Goal: Obtain resource: Obtain resource

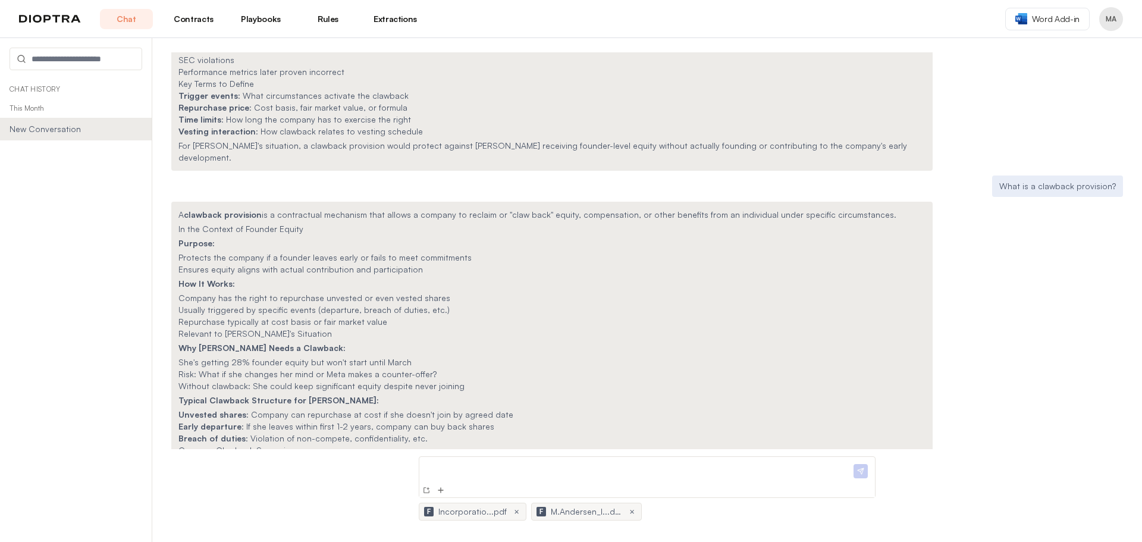
scroll to position [2448, 0]
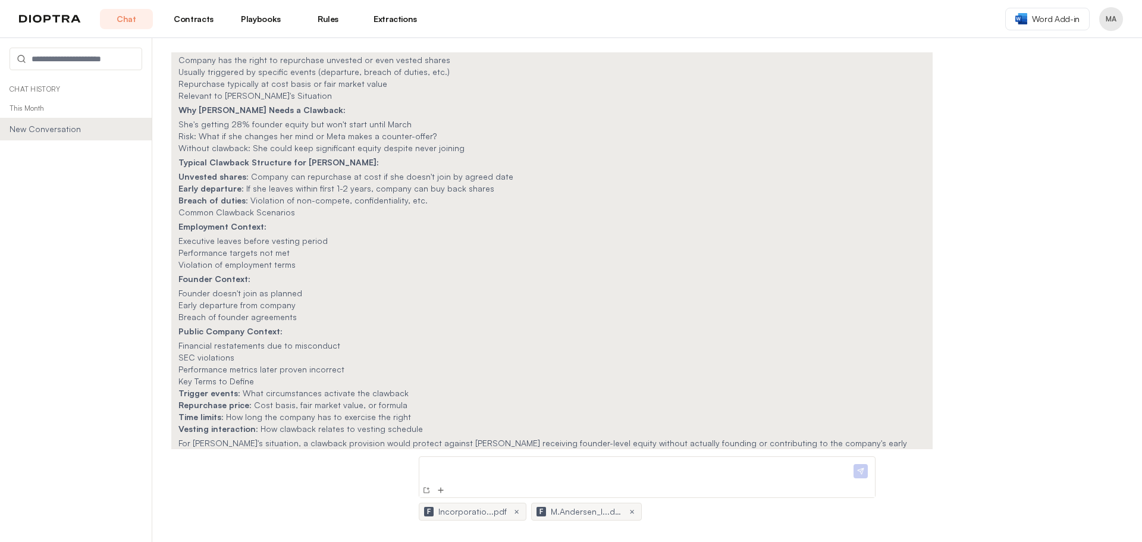
click at [118, 299] on div "Chat History This Month New Conversation" at bounding box center [76, 311] width 152 height 462
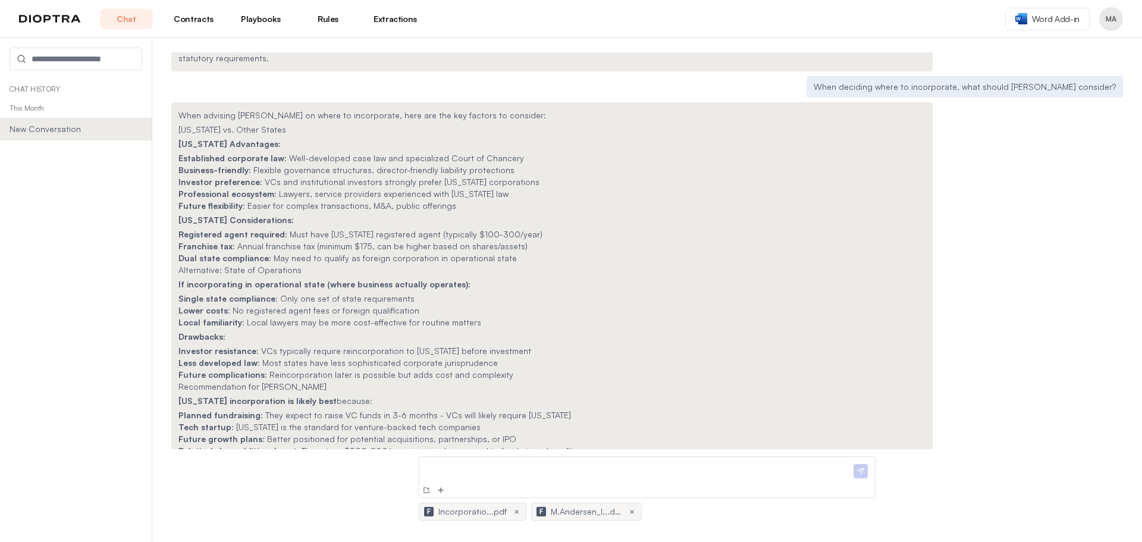
scroll to position [724, 0]
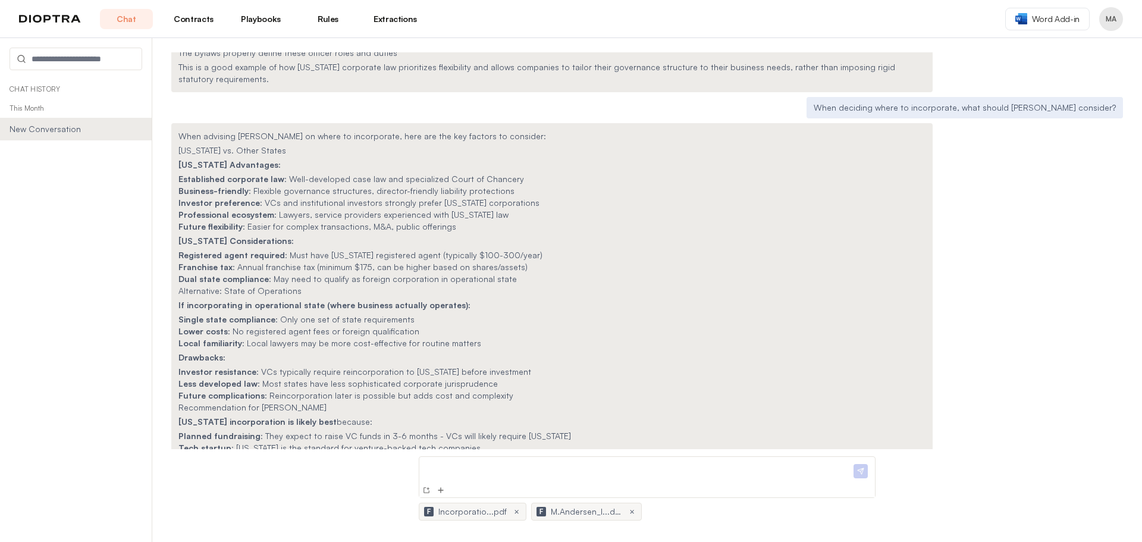
click at [319, 109] on div "When deciding where to incorporate, what should [PERSON_NAME] consider?" at bounding box center [646, 107] width 951 height 21
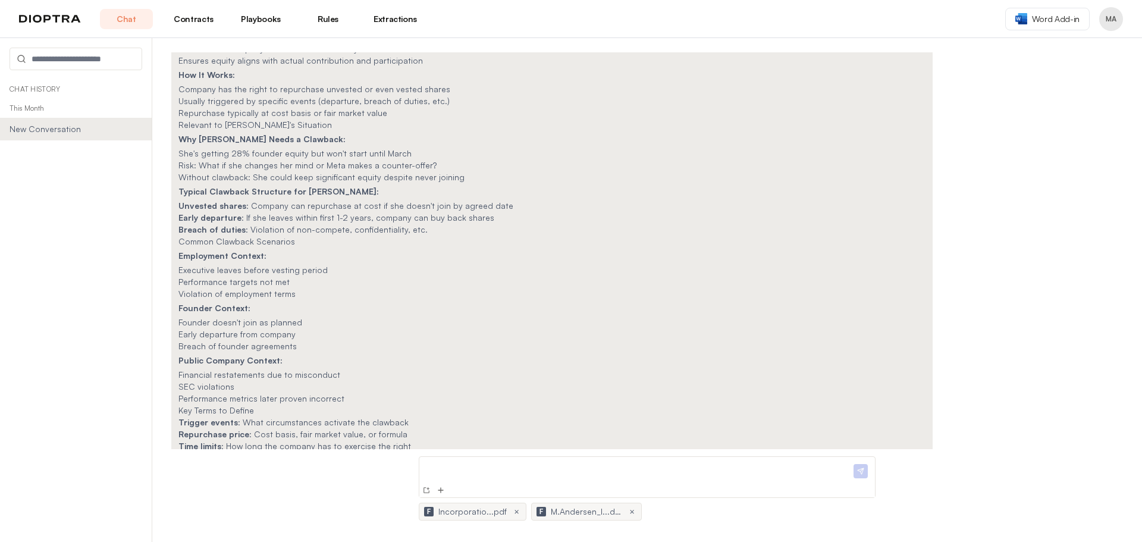
scroll to position [2448, 0]
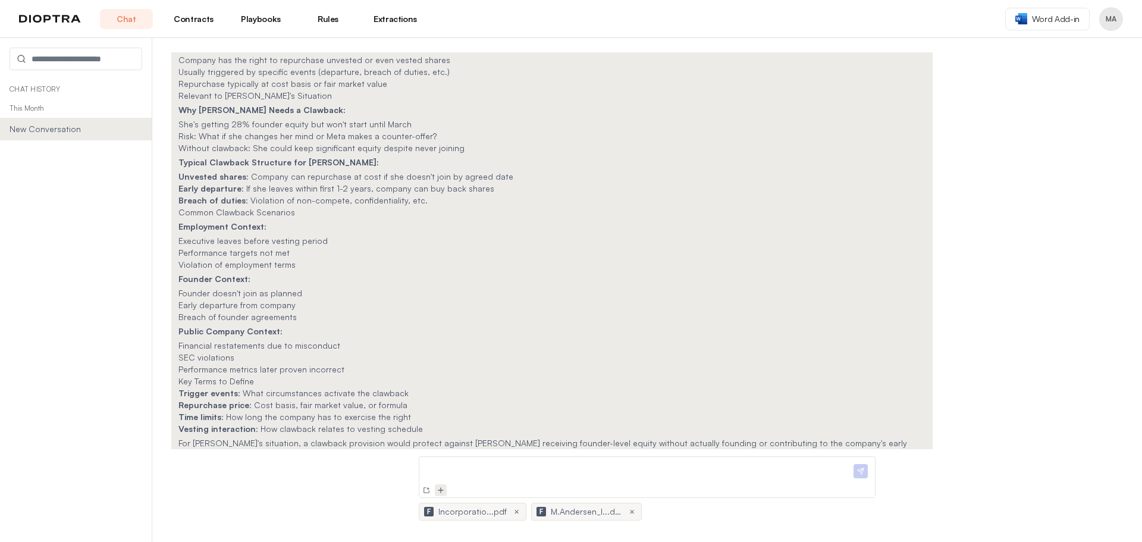
click at [441, 491] on img at bounding box center [441, 490] width 10 height 10
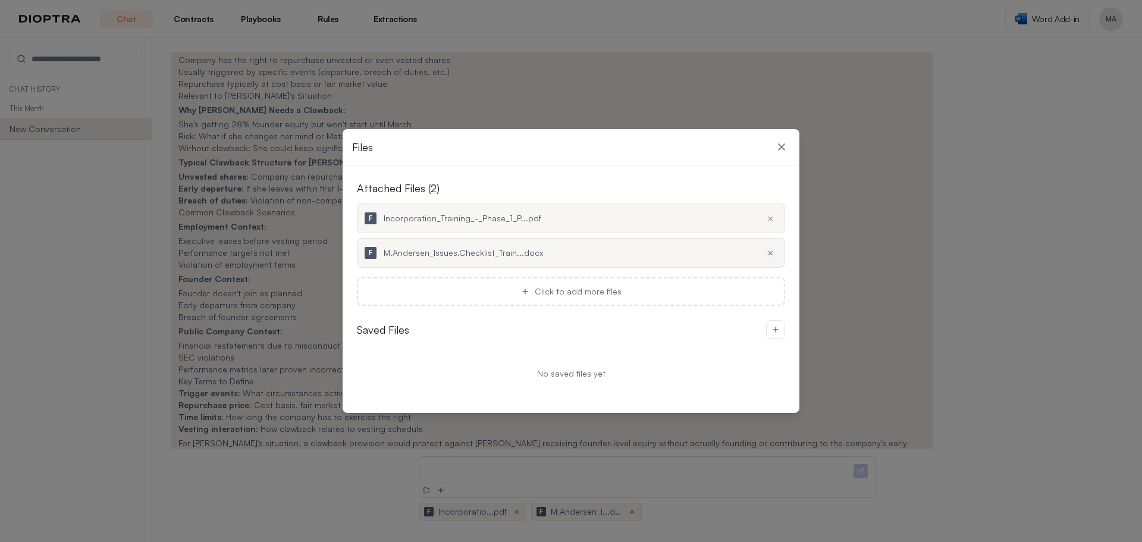
click at [569, 254] on button "×" at bounding box center [770, 253] width 14 height 14
click at [569, 250] on button "×" at bounding box center [770, 253] width 14 height 14
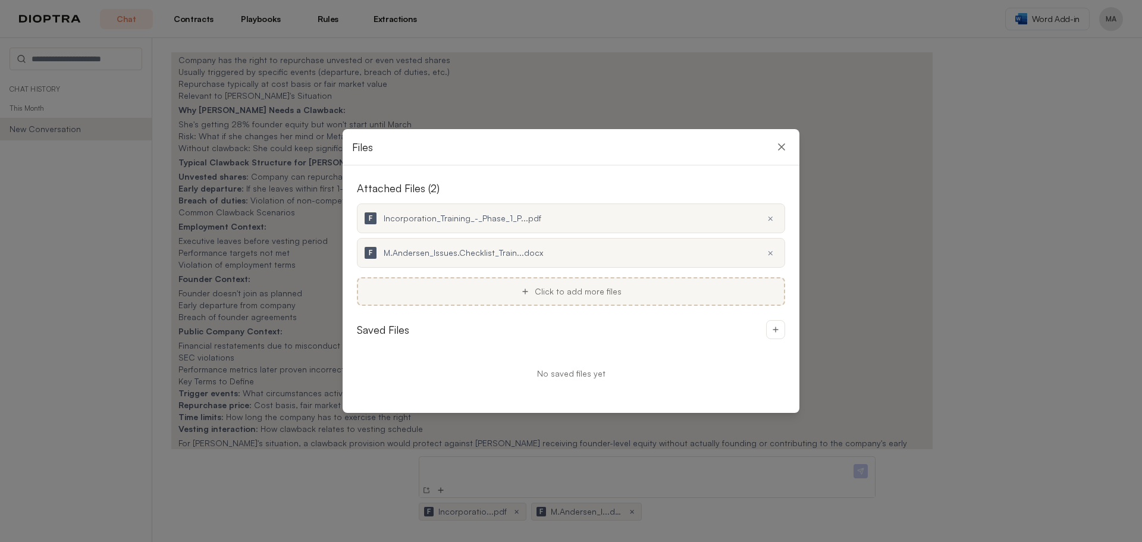
click at [569, 294] on div "Click to add more files" at bounding box center [571, 291] width 428 height 29
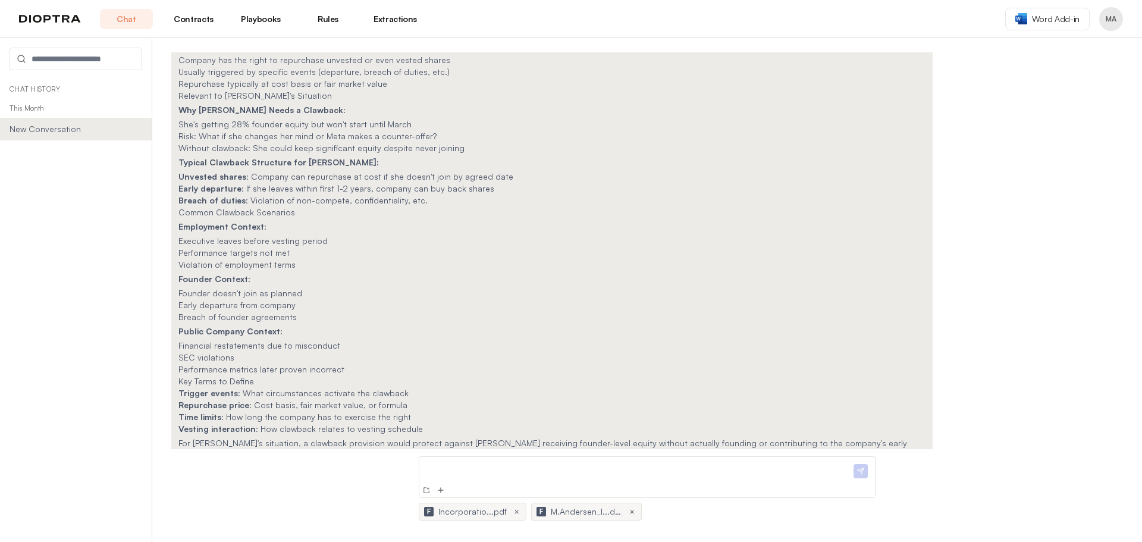
click at [569, 464] on p at bounding box center [637, 467] width 427 height 12
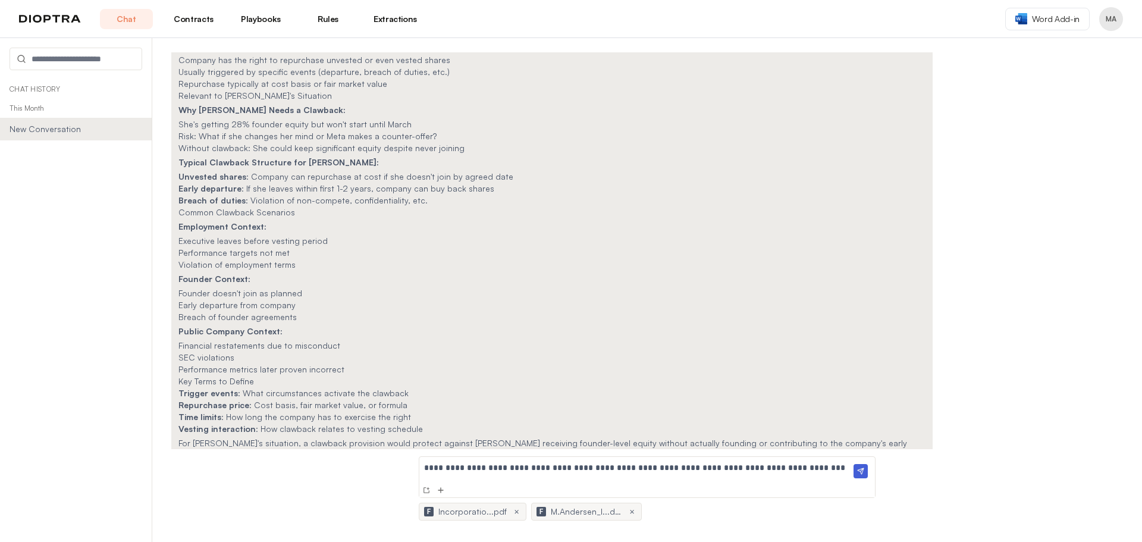
click at [569, 471] on img at bounding box center [860, 471] width 14 height 14
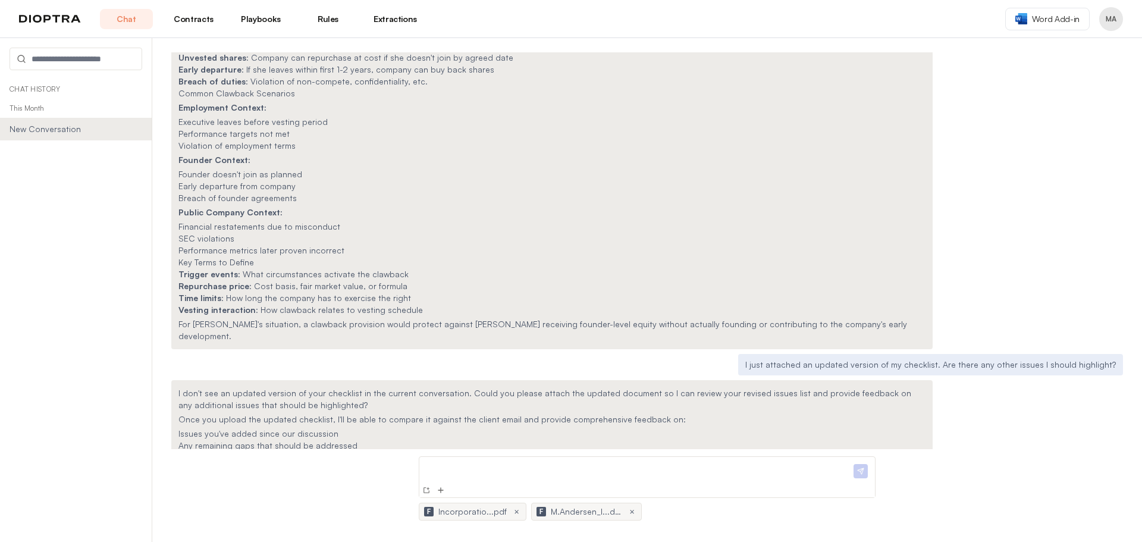
scroll to position [2583, 0]
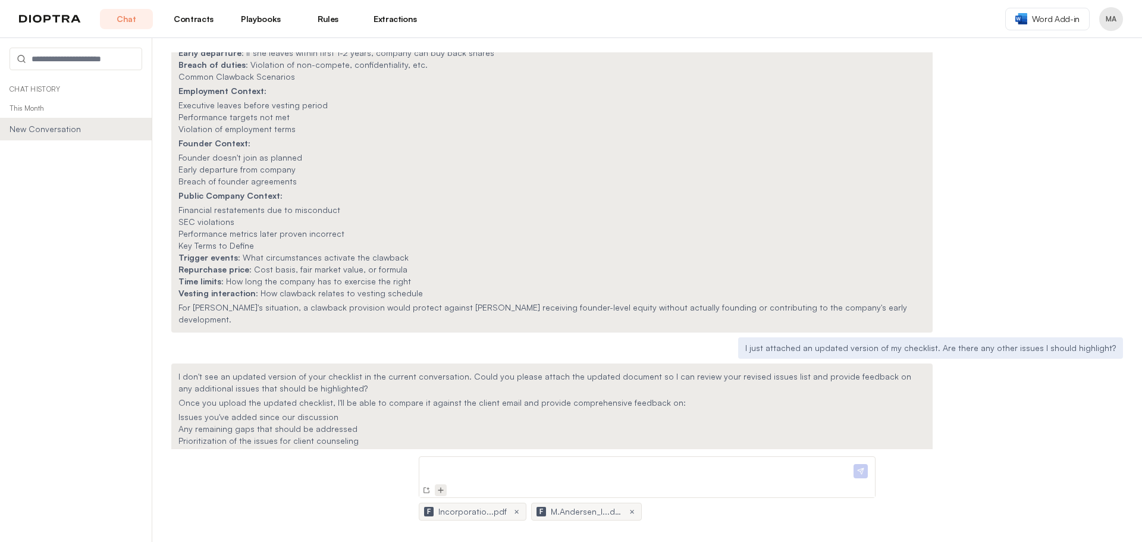
click at [441, 492] on img at bounding box center [441, 490] width 10 height 10
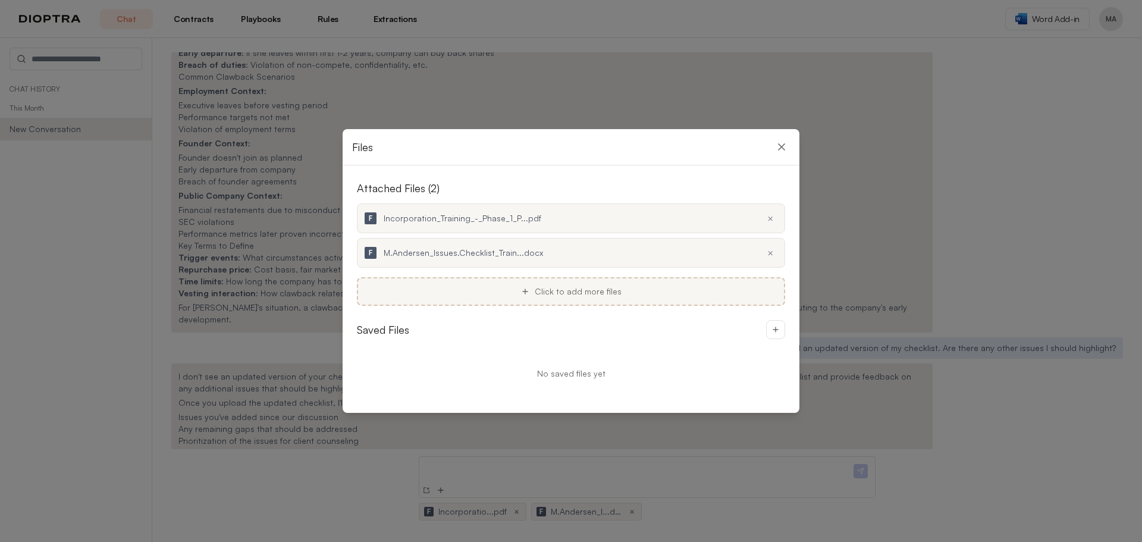
click at [530, 291] on img at bounding box center [525, 292] width 10 height 10
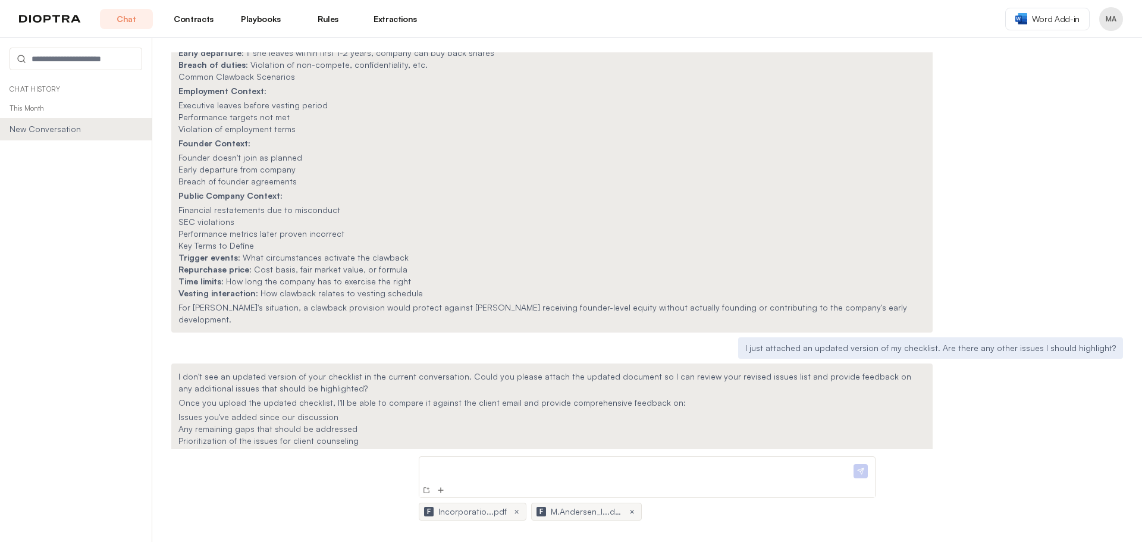
click at [569, 473] on p at bounding box center [637, 467] width 427 height 12
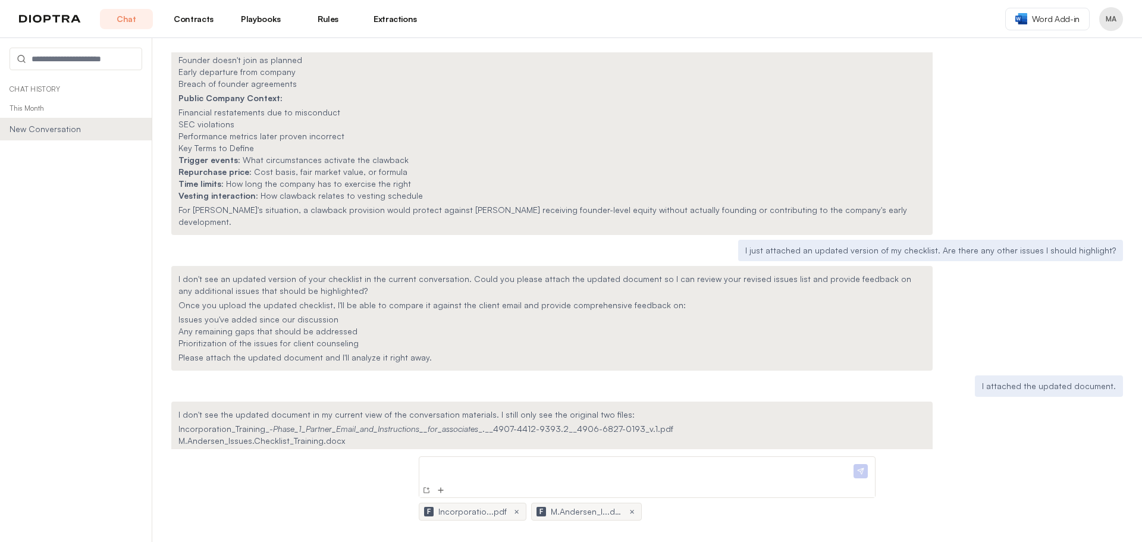
scroll to position [2693, 0]
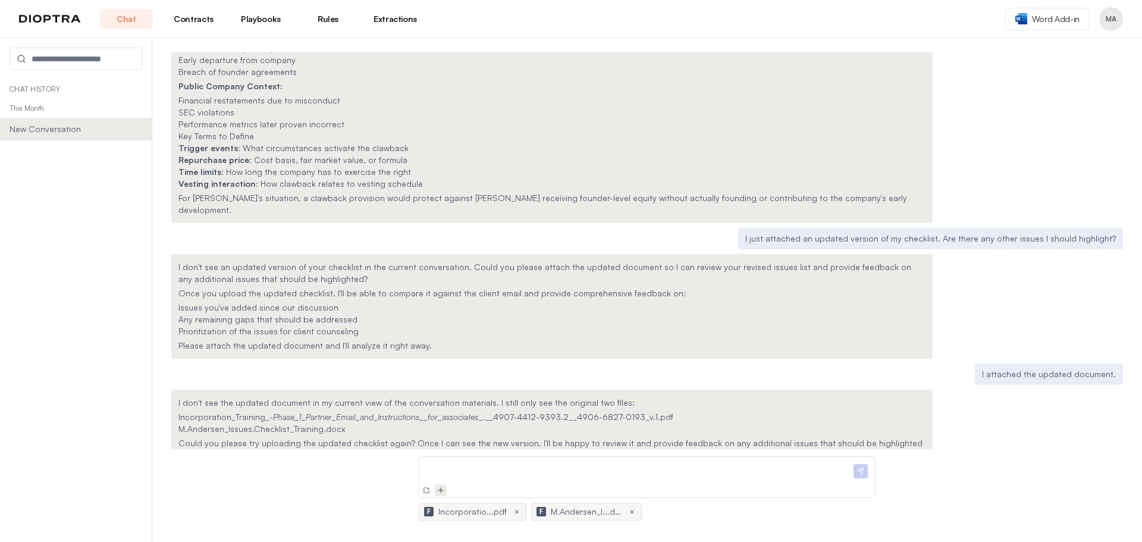
click at [441, 490] on img at bounding box center [441, 490] width 10 height 10
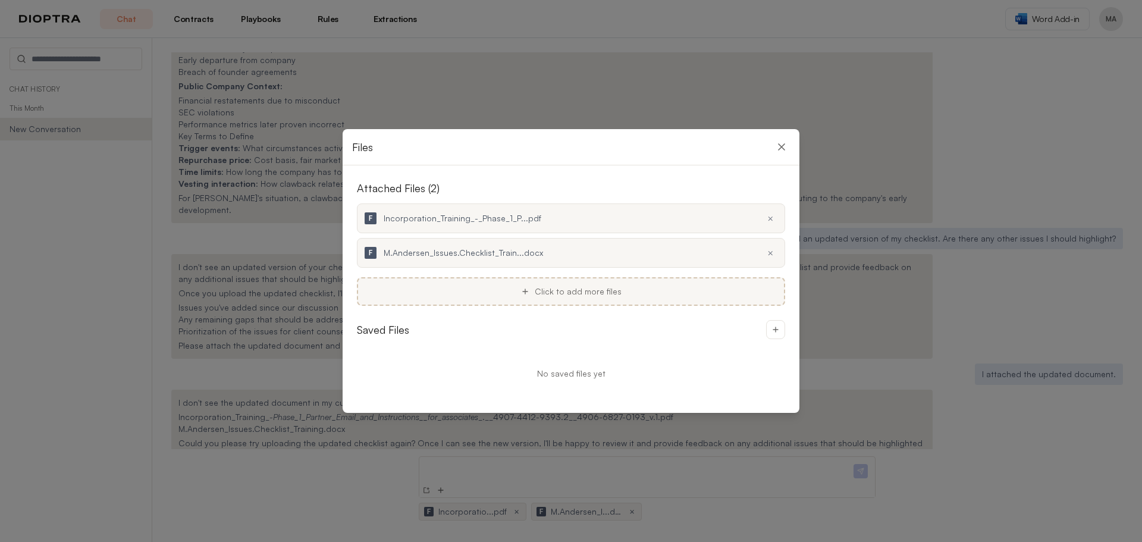
click at [539, 290] on span "Click to add more files" at bounding box center [578, 291] width 87 height 12
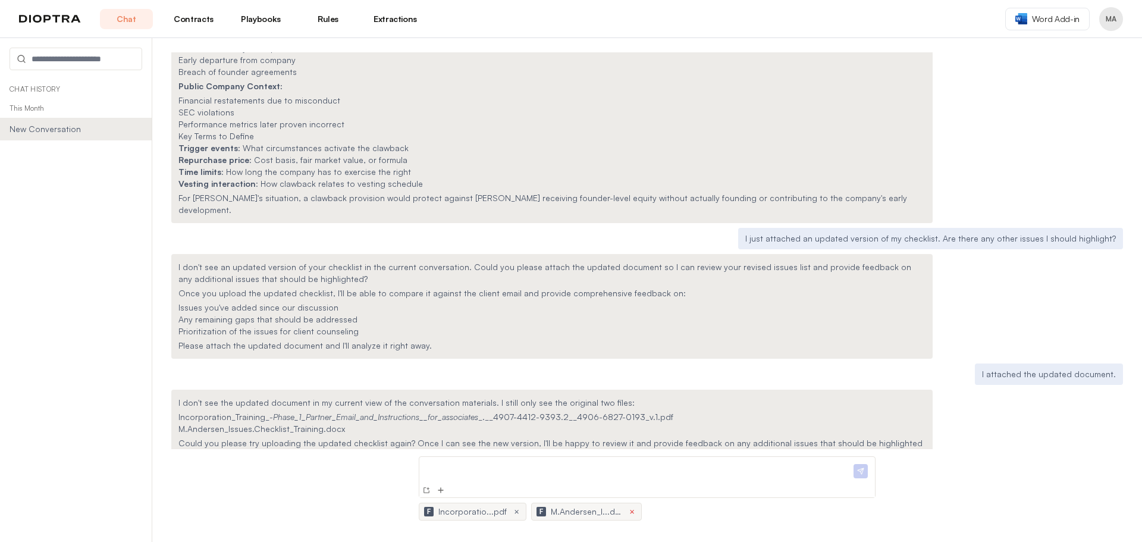
click at [569, 512] on button "×" at bounding box center [632, 512] width 10 height 10
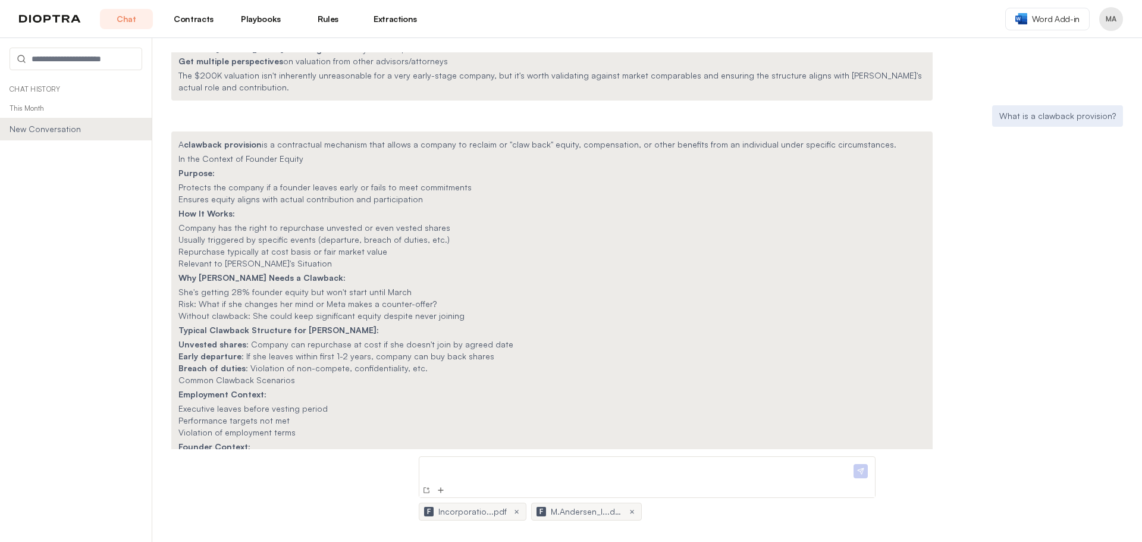
scroll to position [1962, 0]
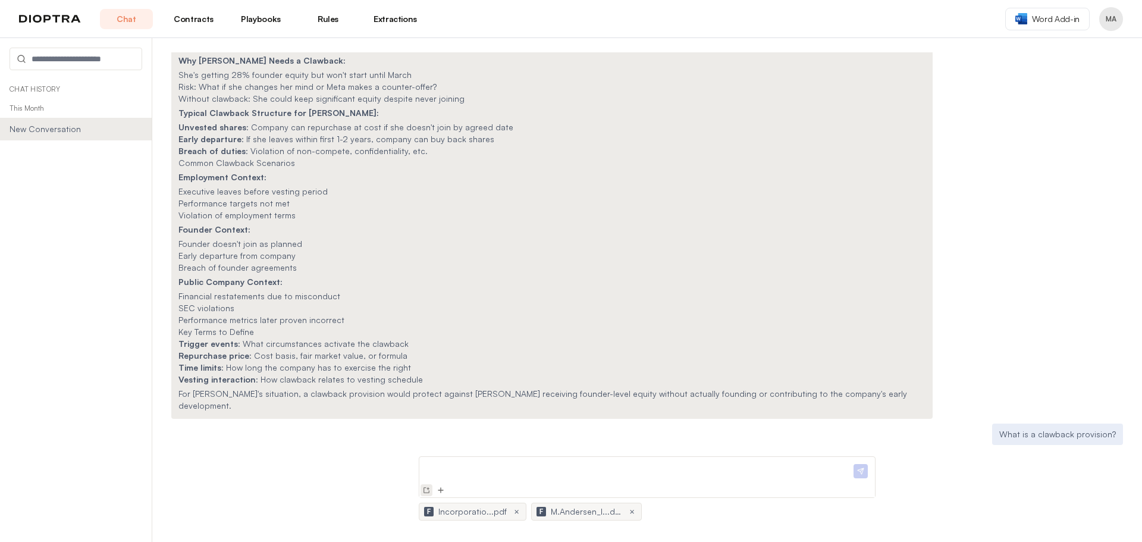
click at [426, 491] on img at bounding box center [427, 490] width 10 height 10
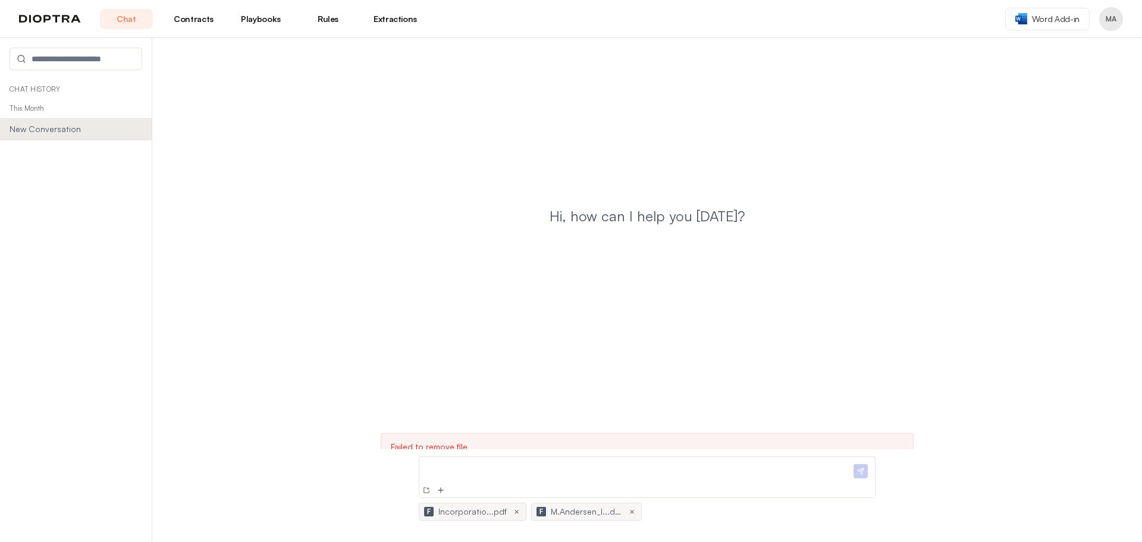
scroll to position [37, 0]
click at [36, 115] on p "This Month" at bounding box center [76, 108] width 152 height 19
click at [54, 84] on p "Chat History" at bounding box center [76, 89] width 133 height 10
click at [53, 100] on p "This Month" at bounding box center [76, 108] width 152 height 19
click at [53, 118] on li "New Conversation" at bounding box center [76, 129] width 152 height 23
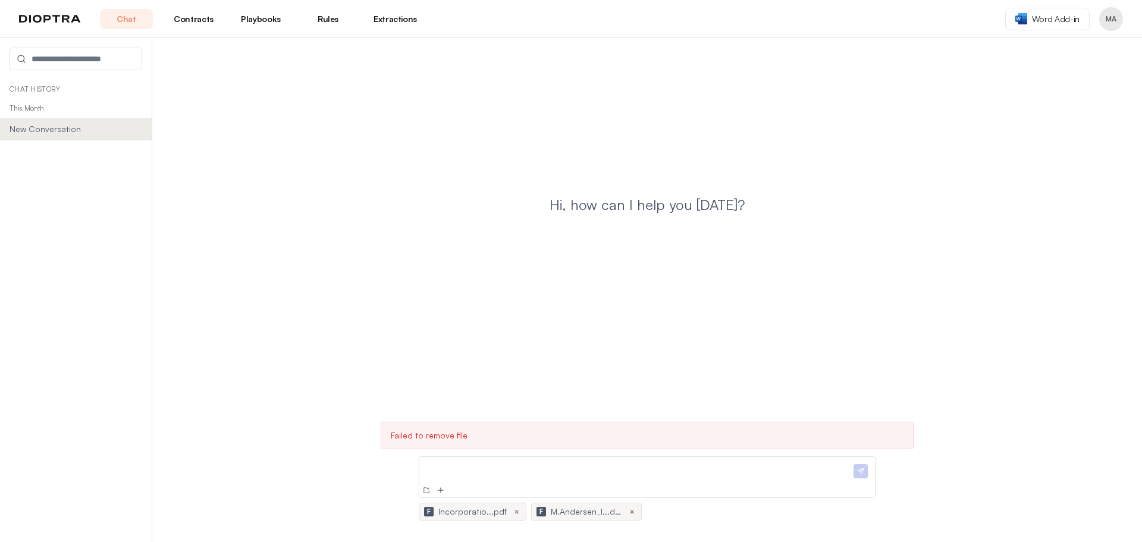
click at [56, 109] on p "This Month" at bounding box center [76, 108] width 152 height 19
click at [134, 126] on icon at bounding box center [135, 125] width 3 height 1
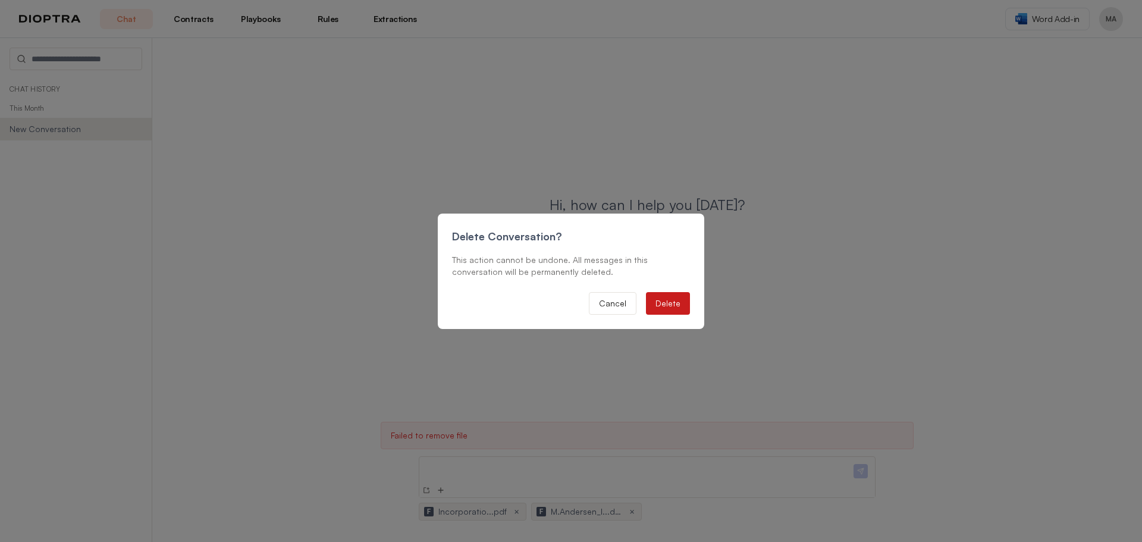
click at [569, 301] on button "Delete" at bounding box center [668, 303] width 44 height 23
click at [569, 300] on button "Delete" at bounding box center [668, 303] width 44 height 23
click at [569, 305] on button "Cancel" at bounding box center [613, 303] width 48 height 23
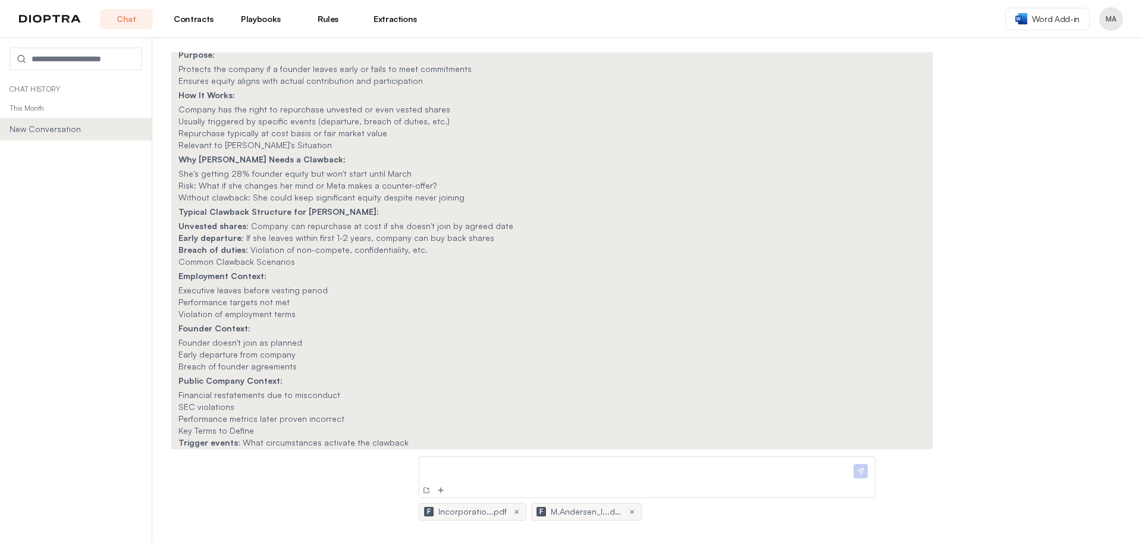
scroll to position [3065, 0]
click at [262, 20] on link "Playbooks" at bounding box center [260, 19] width 53 height 20
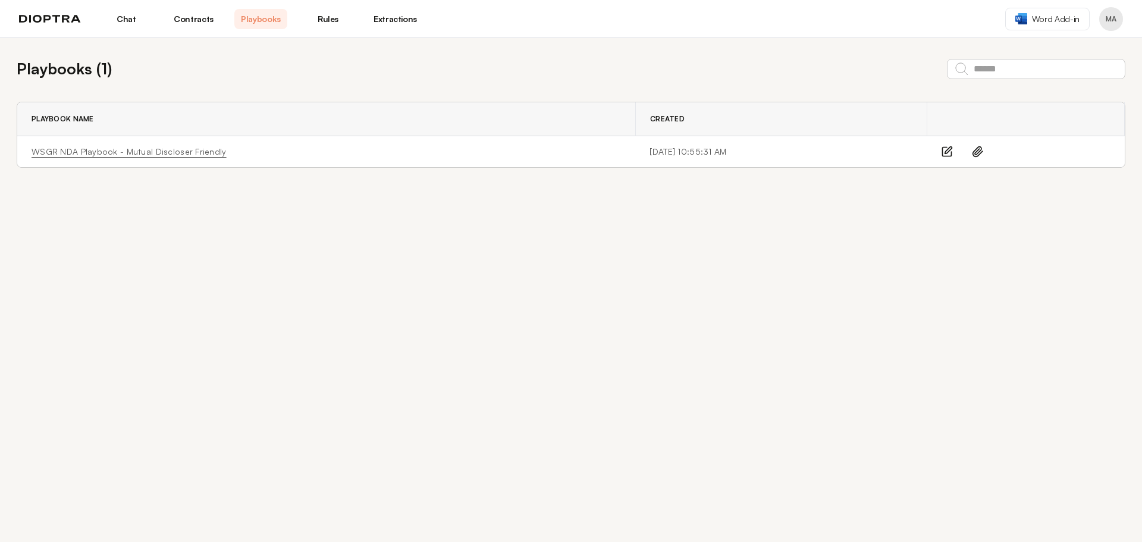
click at [165, 155] on link "WSGR NDA Playbook - Mutual Discloser Friendly" at bounding box center [129, 152] width 195 height 12
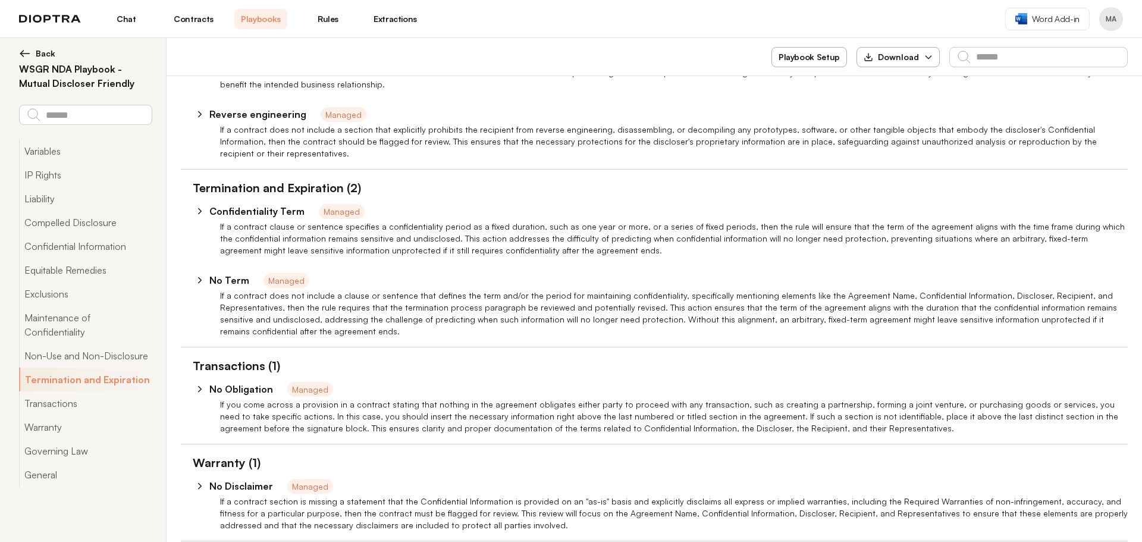
type textarea "*"
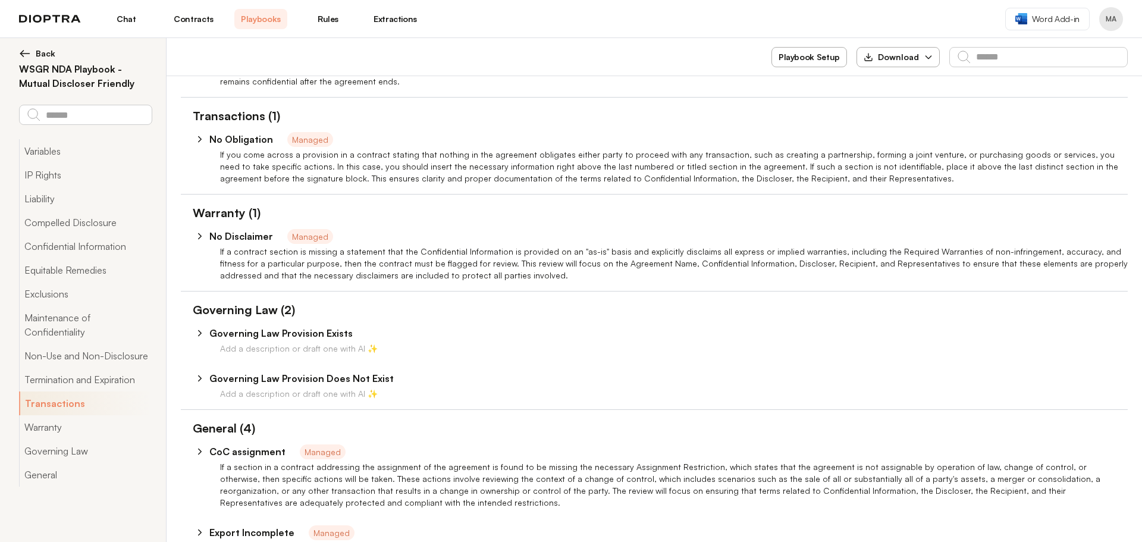
click at [64, 15] on img at bounding box center [50, 19] width 62 height 8
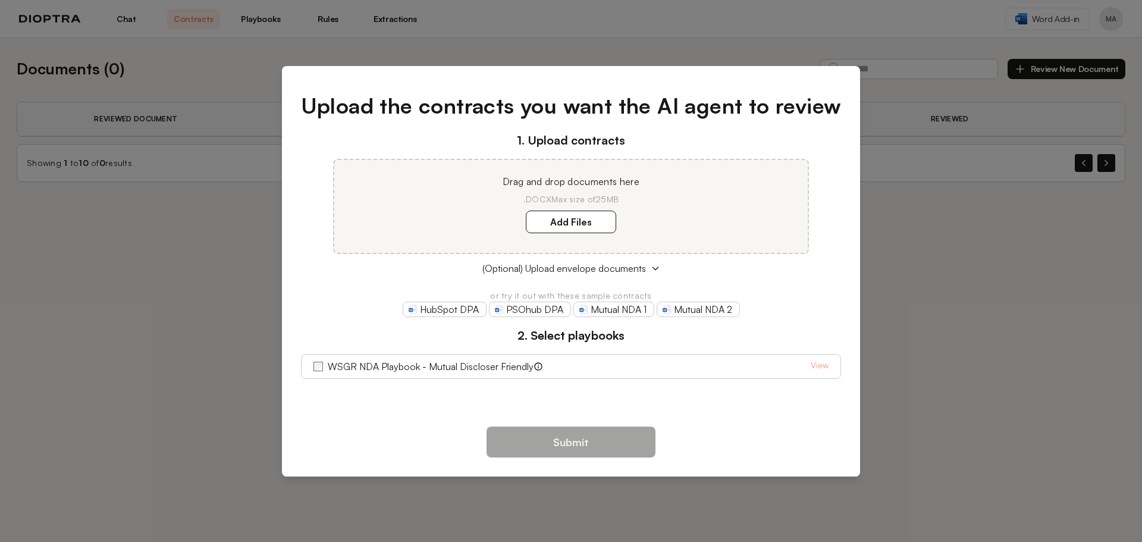
click at [332, 422] on div "Submit" at bounding box center [571, 446] width 579 height 59
